Goal: Check status: Check status

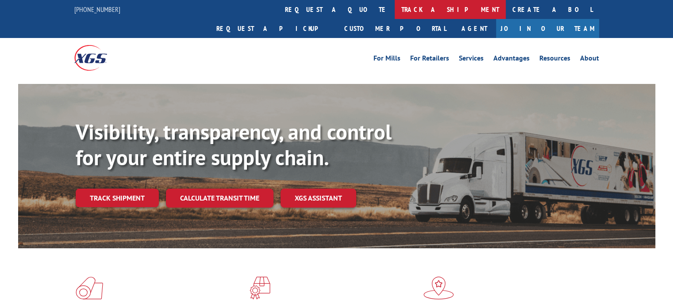
click at [394, 7] on link "track a shipment" at bounding box center [449, 9] width 111 height 19
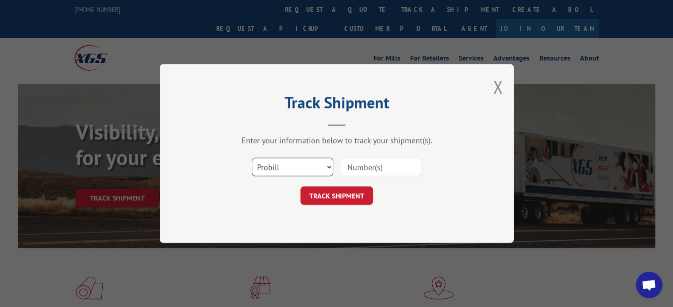
click at [329, 166] on select "Select category... Probill BOL PO" at bounding box center [292, 167] width 81 height 19
click at [252, 158] on select "Select category... Probill BOL PO" at bounding box center [292, 167] width 81 height 19
click at [375, 164] on input at bounding box center [380, 167] width 81 height 19
paste input "6008497"
type input "6008497"
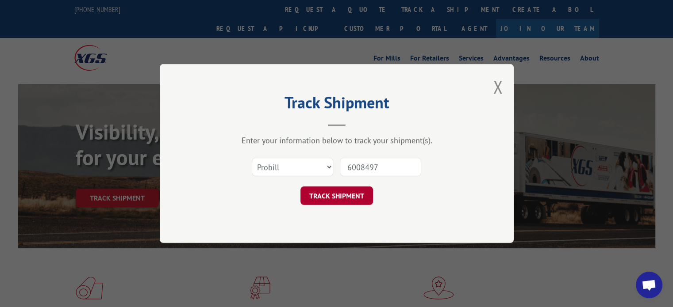
click at [335, 201] on button "TRACK SHIPMENT" at bounding box center [336, 196] width 73 height 19
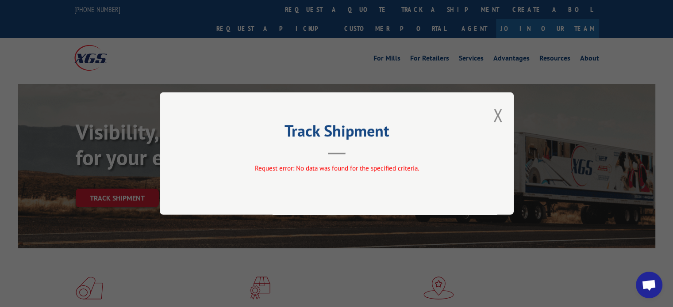
click at [495, 115] on button "Close modal" at bounding box center [498, 114] width 10 height 23
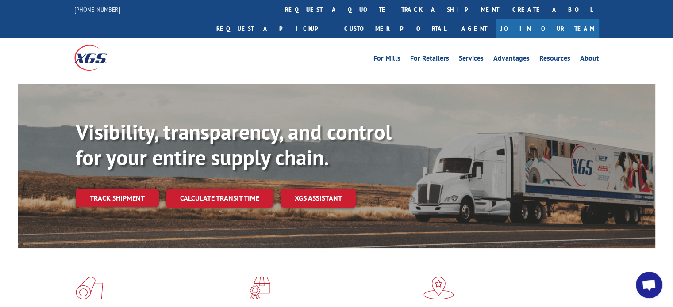
click at [120, 189] on link "Track shipment" at bounding box center [117, 198] width 83 height 19
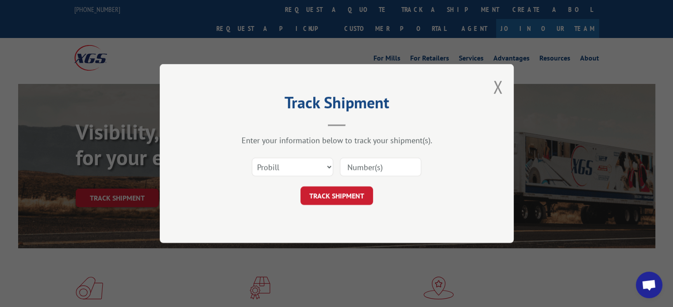
click at [366, 169] on input at bounding box center [380, 167] width 81 height 19
paste input "6008497"
type input "6008497"
click at [329, 192] on button "TRACK SHIPMENT" at bounding box center [336, 196] width 73 height 19
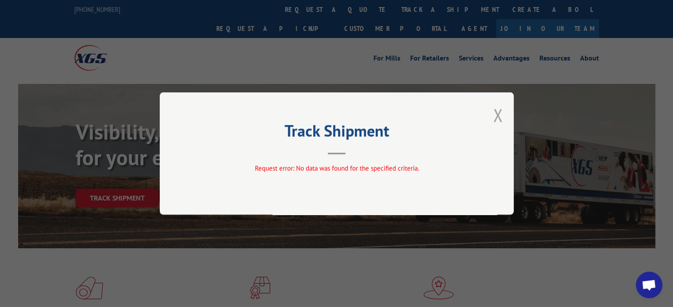
click at [494, 114] on button "Close modal" at bounding box center [498, 114] width 10 height 23
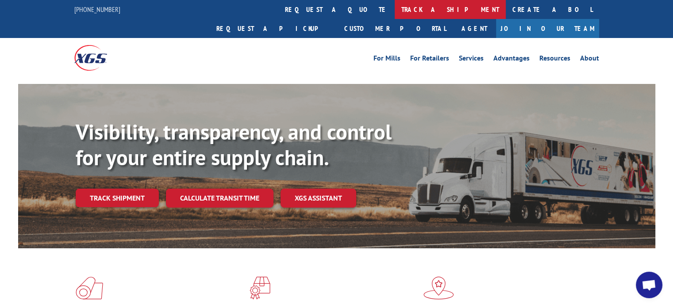
click at [394, 10] on link "track a shipment" at bounding box center [449, 9] width 111 height 19
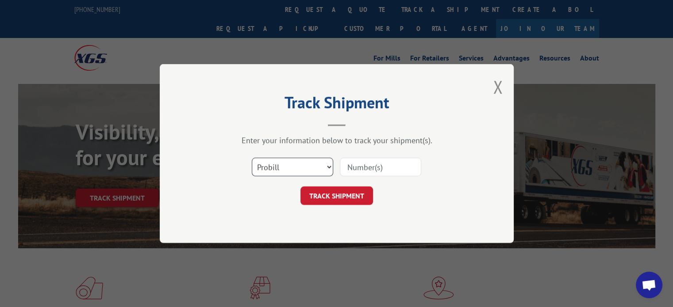
click at [327, 168] on select "Select category... Probill BOL PO" at bounding box center [292, 167] width 81 height 19
select select "bol"
click at [252, 158] on select "Select category... Probill BOL PO" at bounding box center [292, 167] width 81 height 19
click at [373, 170] on input at bounding box center [380, 167] width 81 height 19
click at [375, 168] on input at bounding box center [380, 167] width 81 height 19
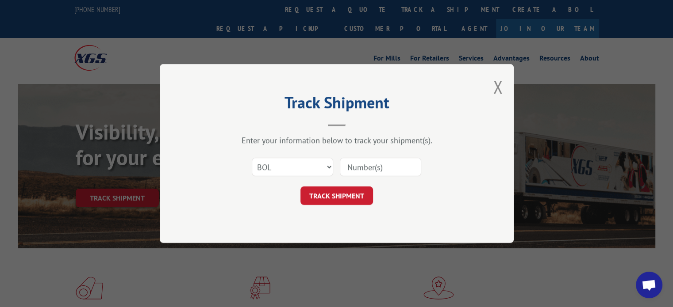
paste input "6008497"
type input "6008497"
click at [336, 194] on button "TRACK SHIPMENT" at bounding box center [336, 196] width 73 height 19
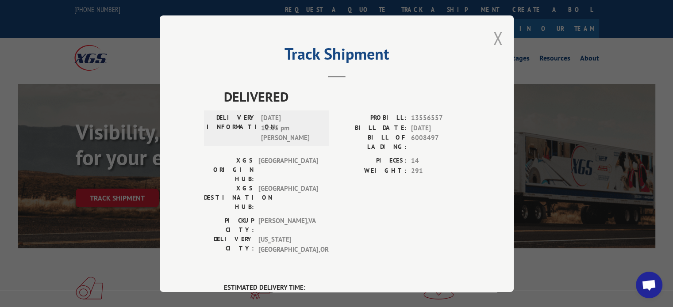
click at [493, 38] on button "Close modal" at bounding box center [498, 38] width 10 height 23
